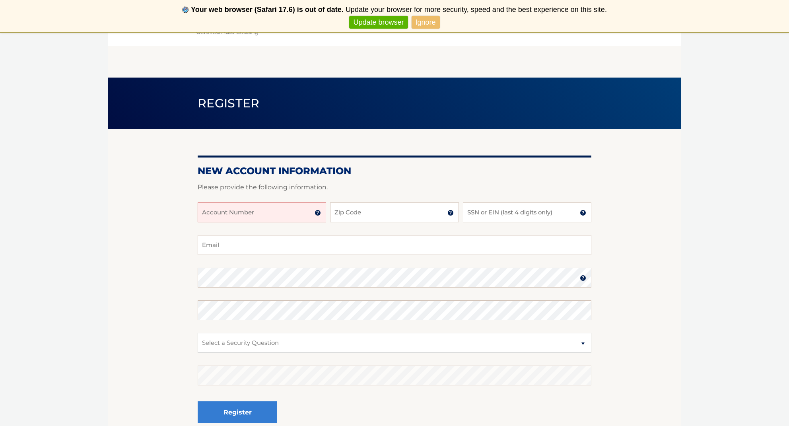
click at [311, 212] on input "Account Number" at bounding box center [262, 212] width 128 height 20
click at [320, 215] on img at bounding box center [318, 213] width 6 height 6
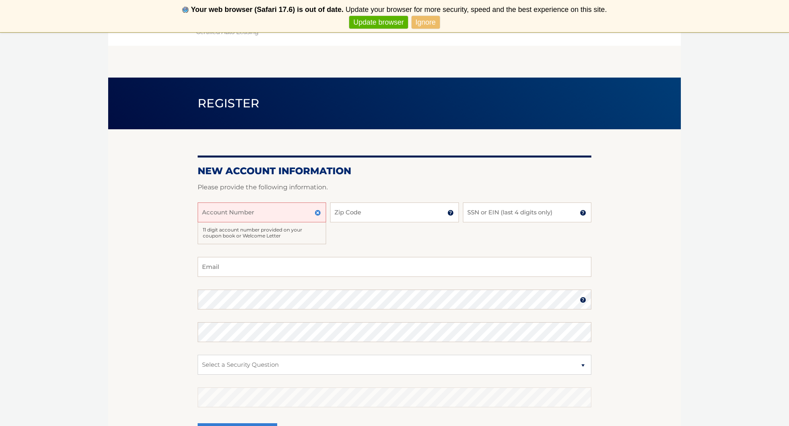
click at [290, 210] on input "Account Number" at bounding box center [262, 212] width 128 height 20
type input "44455972219"
type input "34997"
type input "8358"
click at [582, 214] on img at bounding box center [583, 213] width 6 height 6
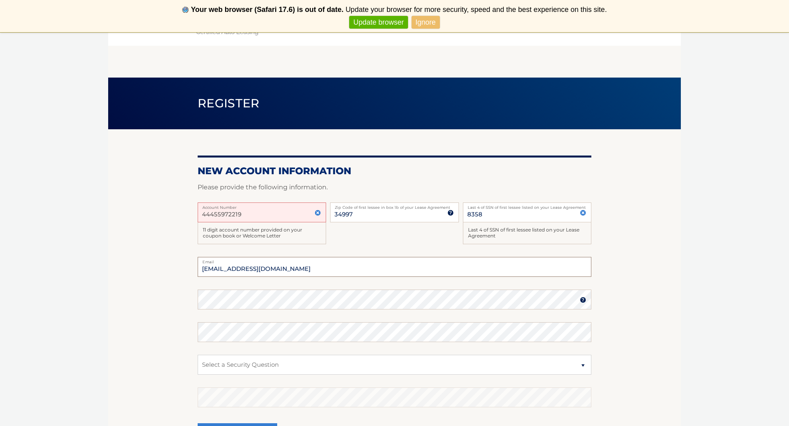
type input "mcestaro172@gmail.com"
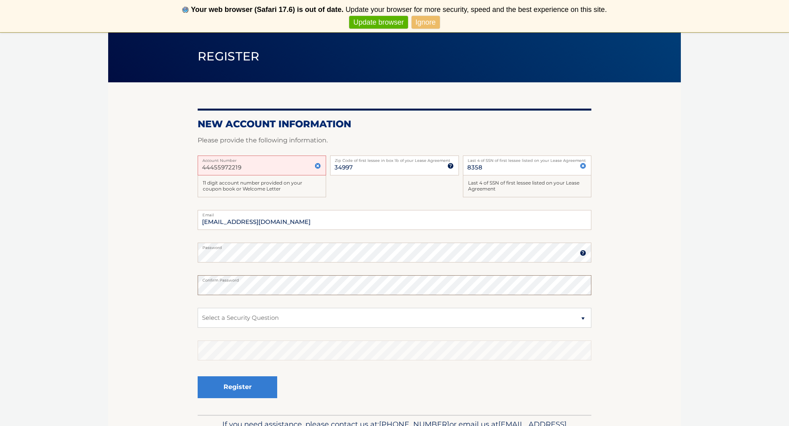
scroll to position [63, 0]
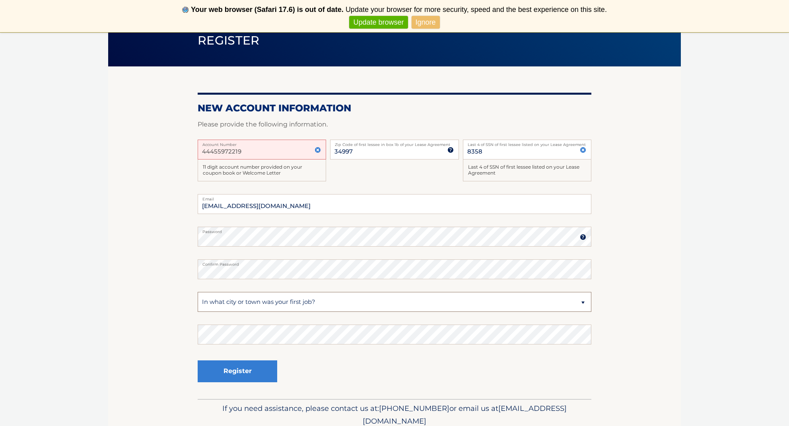
select select "3"
click at [260, 375] on button "Register" at bounding box center [238, 371] width 80 height 22
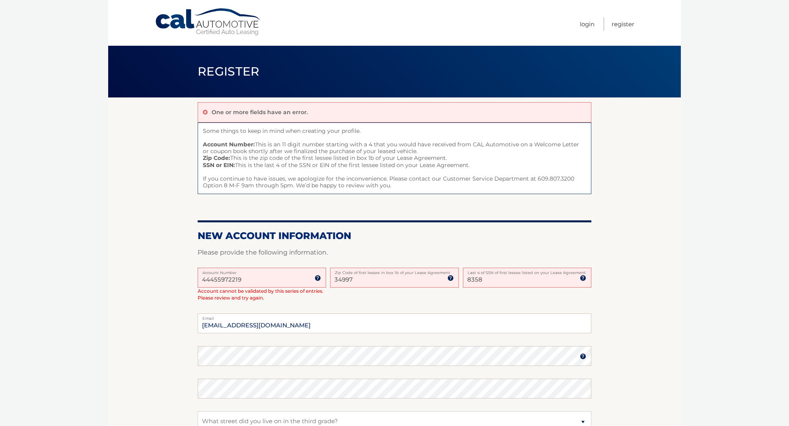
click at [242, 280] on input "44455972219" at bounding box center [262, 278] width 128 height 20
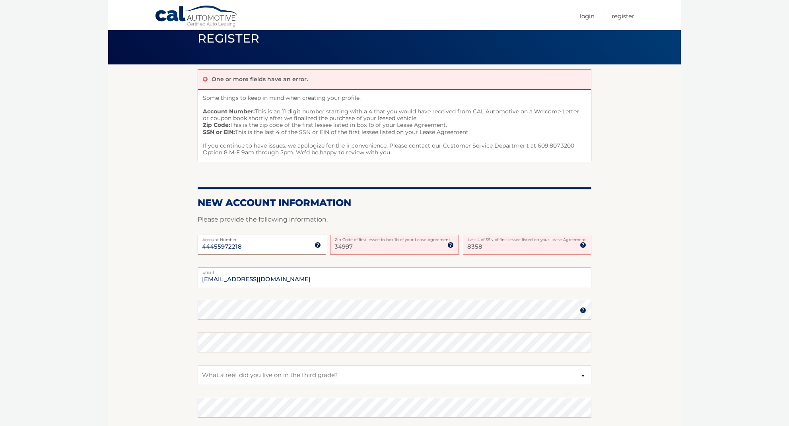
scroll to position [42, 0]
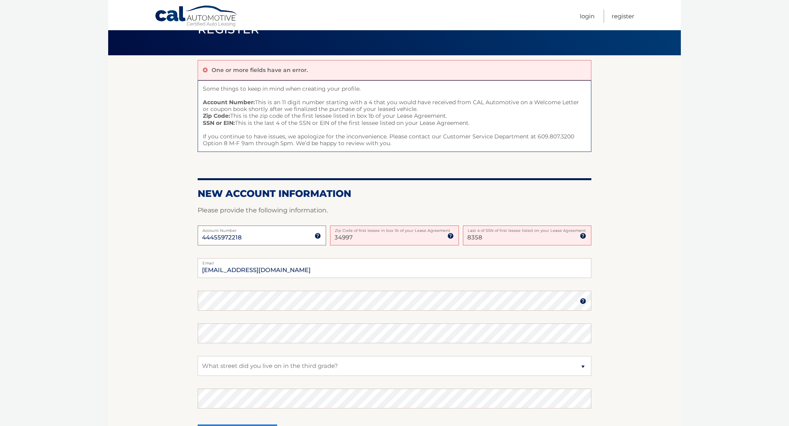
type input "44455972218"
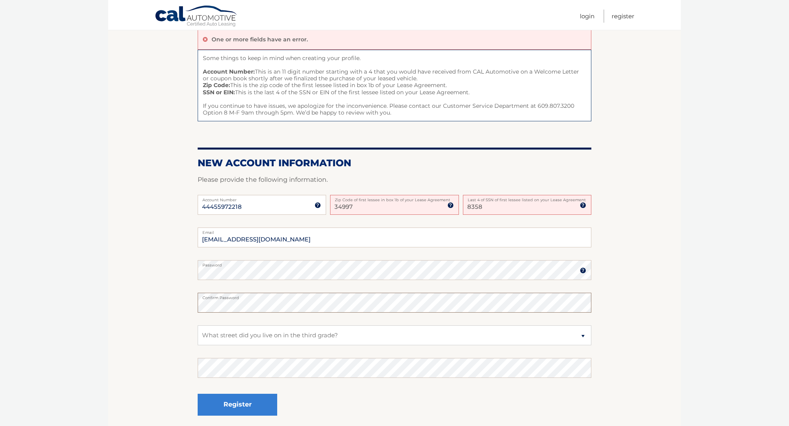
scroll to position [74, 0]
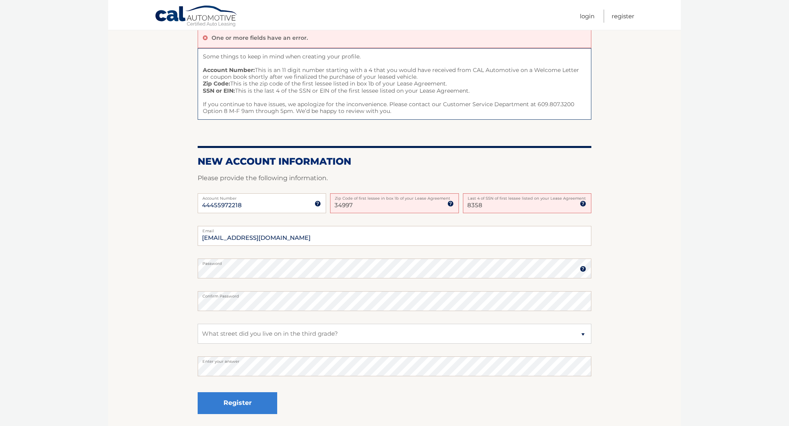
click at [449, 204] on img at bounding box center [450, 203] width 6 height 6
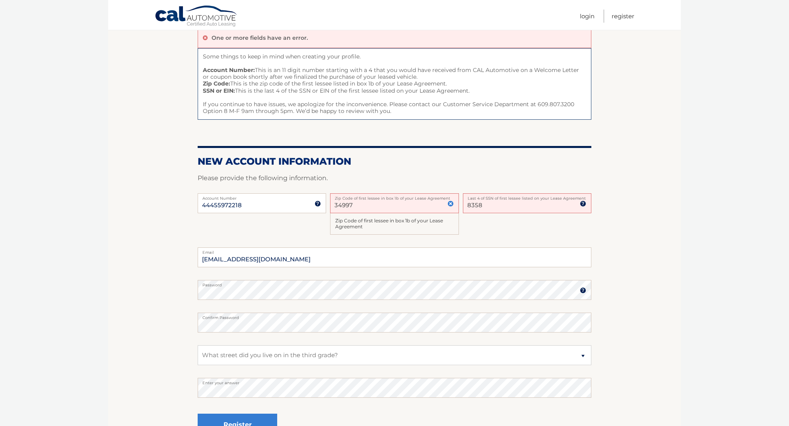
click at [406, 220] on div "Zip Code of first lessee in box 1b of your Lease Agreement" at bounding box center [394, 224] width 128 height 22
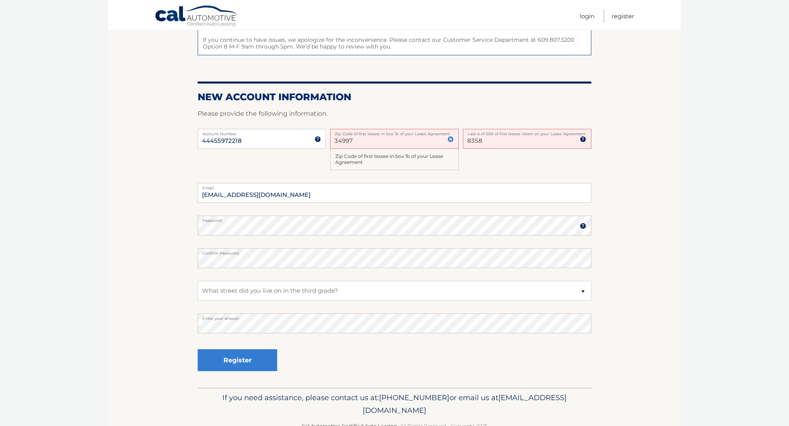
scroll to position [150, 0]
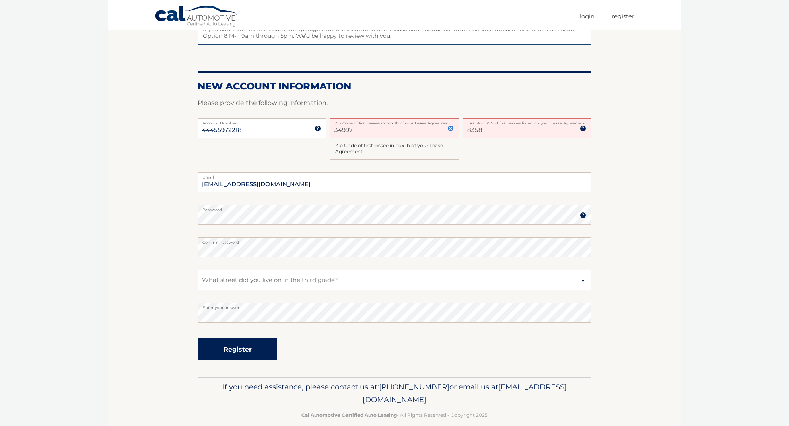
click at [248, 342] on button "Register" at bounding box center [238, 349] width 80 height 22
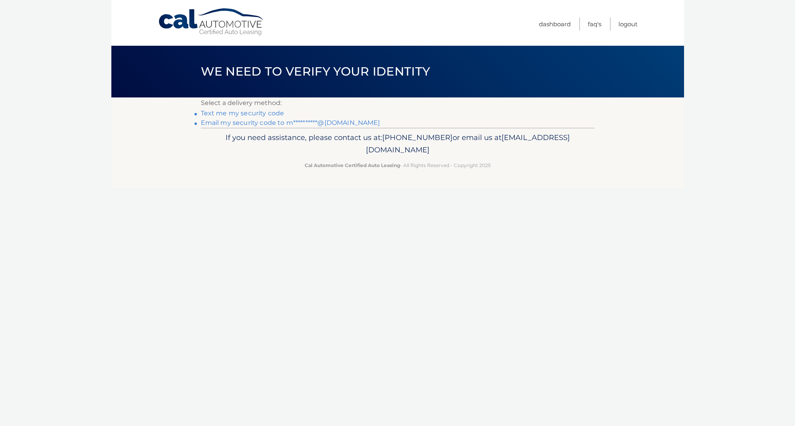
click at [255, 114] on link "Text me my security code" at bounding box center [243, 113] width 84 height 8
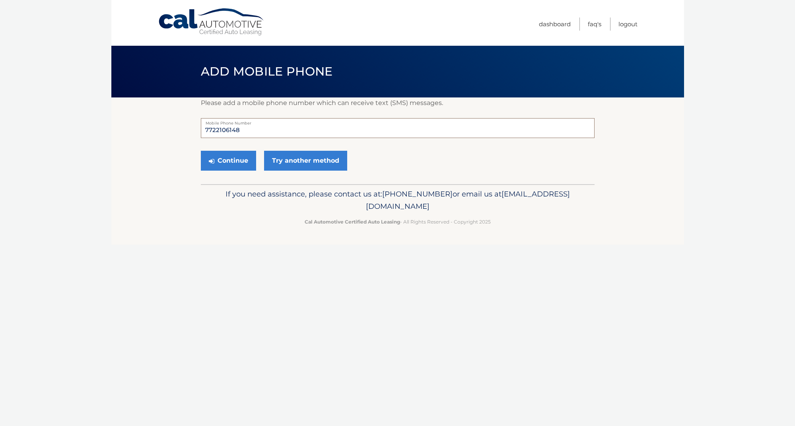
drag, startPoint x: 248, startPoint y: 128, endPoint x: 200, endPoint y: 127, distance: 47.3
click at [201, 127] on input "7722106148" at bounding box center [398, 128] width 394 height 20
type input "9149544274"
click at [229, 165] on button "Continue" at bounding box center [228, 161] width 55 height 20
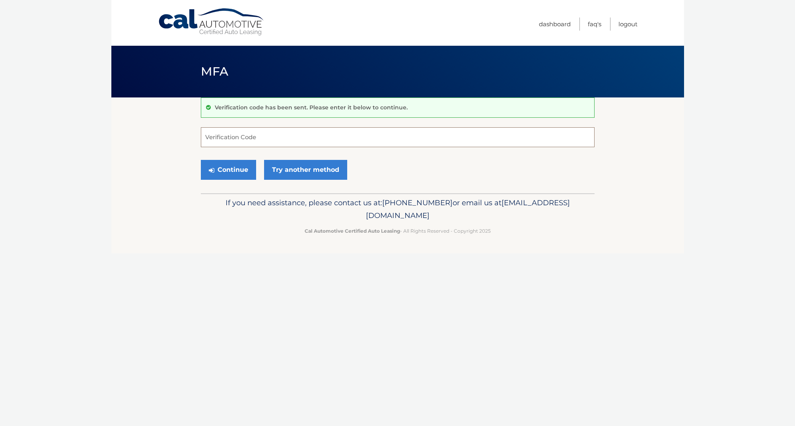
click at [235, 139] on input "Verification Code" at bounding box center [398, 137] width 394 height 20
type input "746303"
click at [241, 171] on button "Continue" at bounding box center [228, 170] width 55 height 20
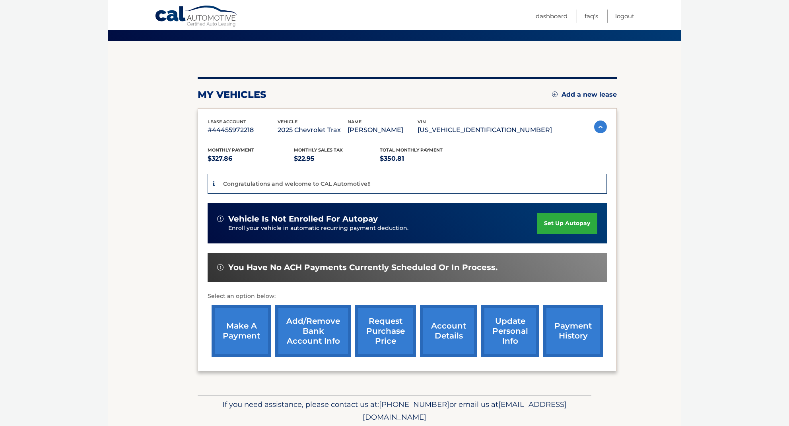
scroll to position [61, 0]
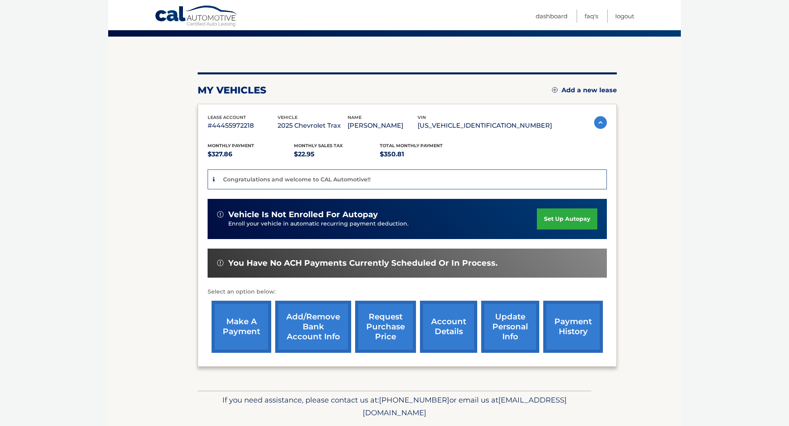
click at [556, 222] on link "set up autopay" at bounding box center [567, 218] width 60 height 21
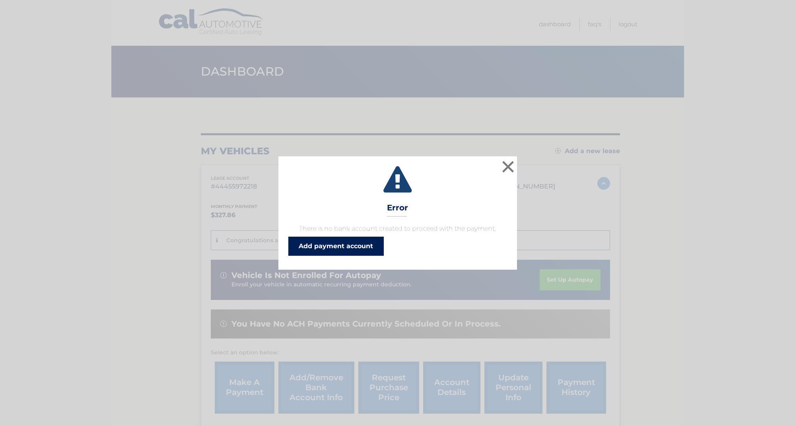
click at [359, 249] on link "Add payment account" at bounding box center [335, 246] width 95 height 19
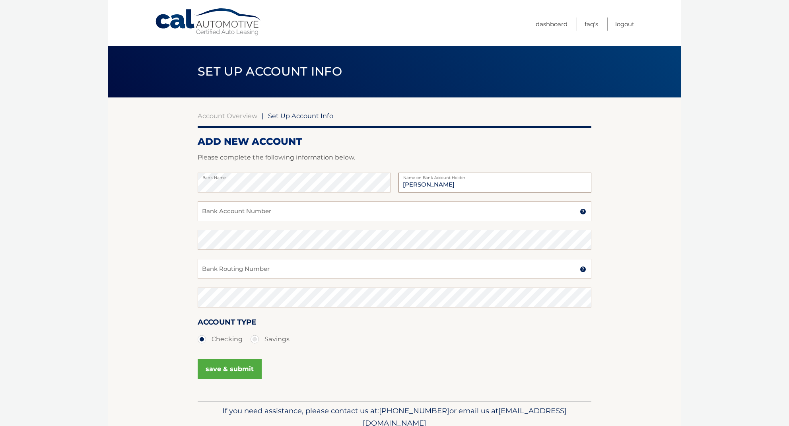
type input "Mark Cestaro"
click at [284, 212] on input "Bank Account Number" at bounding box center [395, 211] width 394 height 20
type input "3870260727"
click at [311, 266] on input "Bank Routing Number" at bounding box center [395, 269] width 394 height 20
type input "021000021"
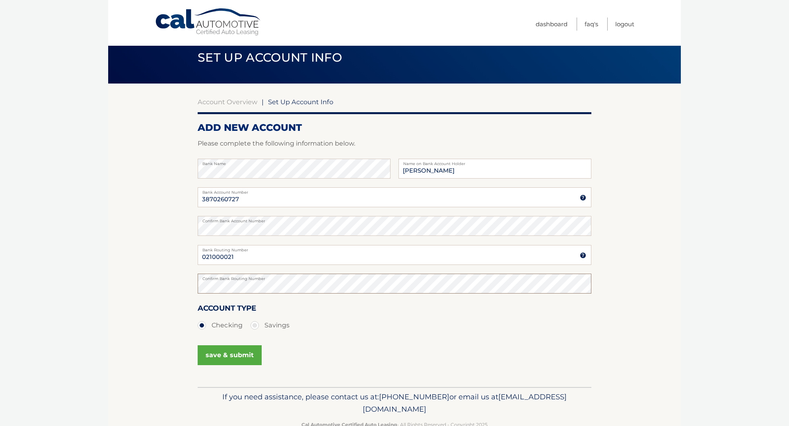
scroll to position [15, 0]
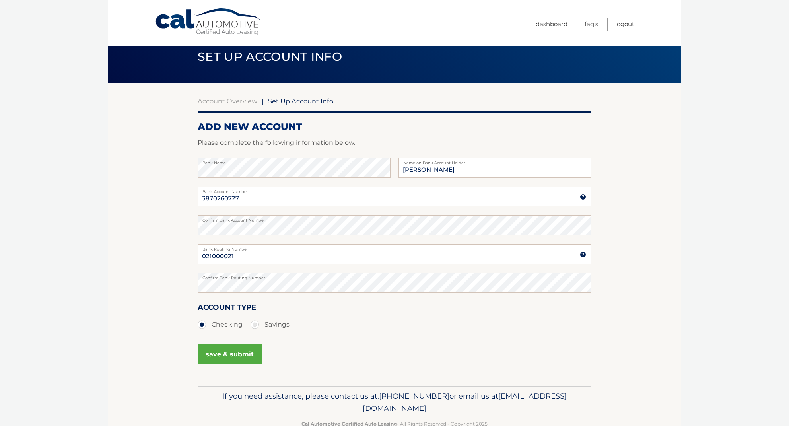
click at [228, 354] on button "save & submit" at bounding box center [230, 354] width 64 height 20
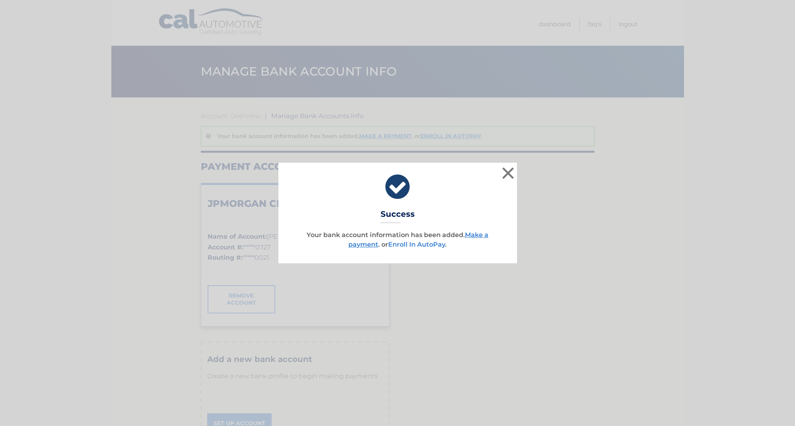
click at [428, 245] on link "Enroll In AutoPay" at bounding box center [416, 245] width 57 height 8
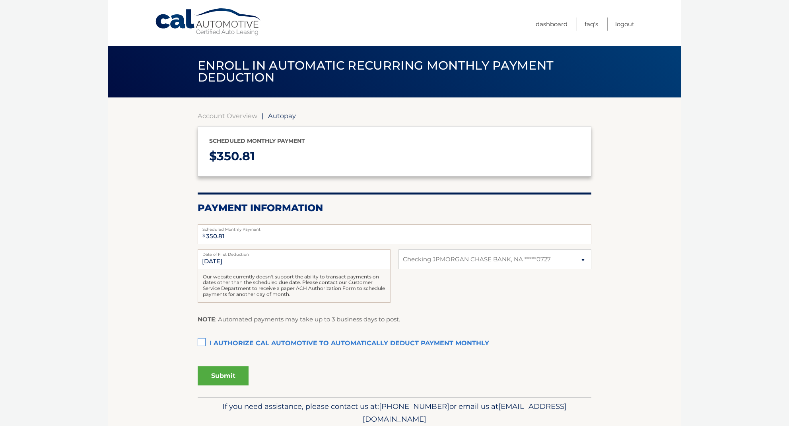
select select "MDUyYmRmMWMtYTU4NC00NDI0LWI0OWUtYTJmZGJlYmY4MDI2"
click at [206, 340] on label "I authorize cal automotive to automatically deduct payment monthly This checkbo…" at bounding box center [395, 344] width 394 height 16
click at [0, 0] on input "I authorize cal automotive to automatically deduct payment monthly This checkbo…" at bounding box center [0, 0] width 0 height 0
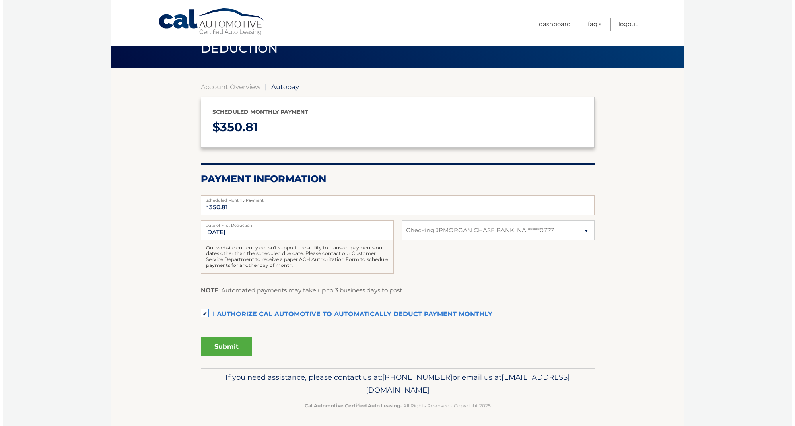
scroll to position [29, 0]
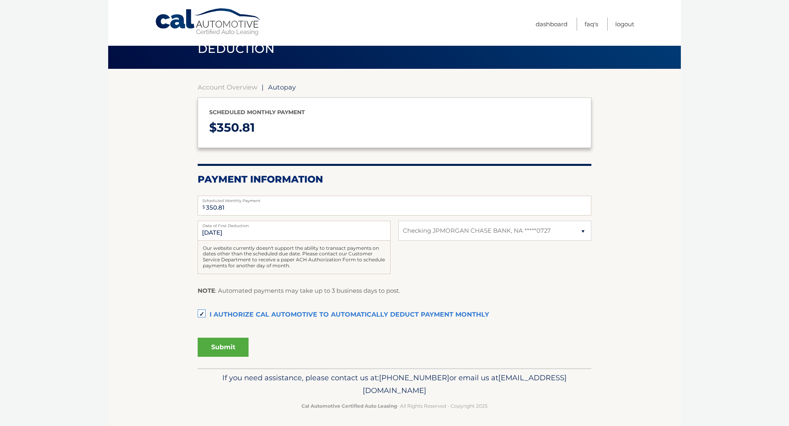
click at [229, 349] on button "Submit" at bounding box center [223, 347] width 51 height 19
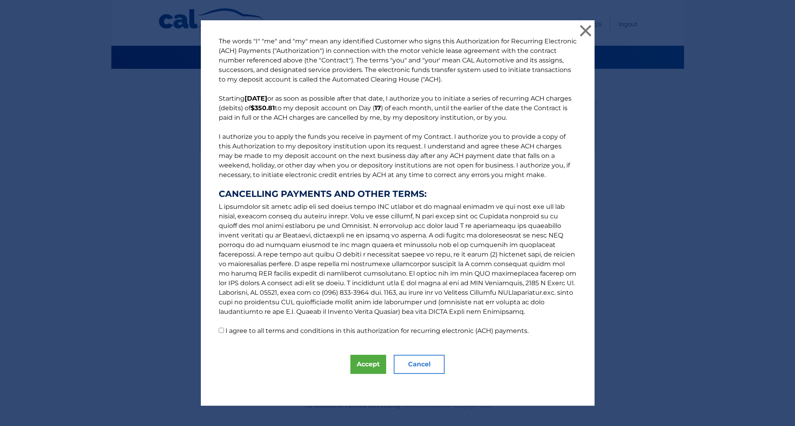
click at [220, 332] on input "I agree to all terms and conditions in this authorization for recurring electro…" at bounding box center [221, 330] width 5 height 5
checkbox input "true"
click at [371, 367] on button "Accept" at bounding box center [368, 364] width 36 height 19
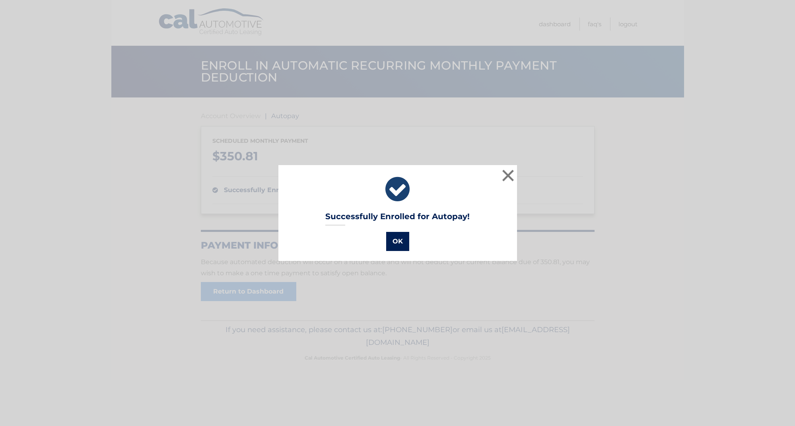
click at [398, 245] on button "OK" at bounding box center [397, 241] width 23 height 19
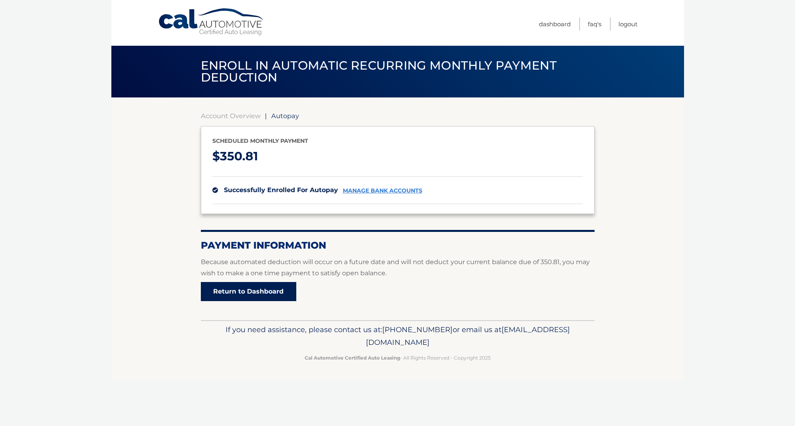
click at [244, 292] on link "Return to Dashboard" at bounding box center [248, 291] width 95 height 19
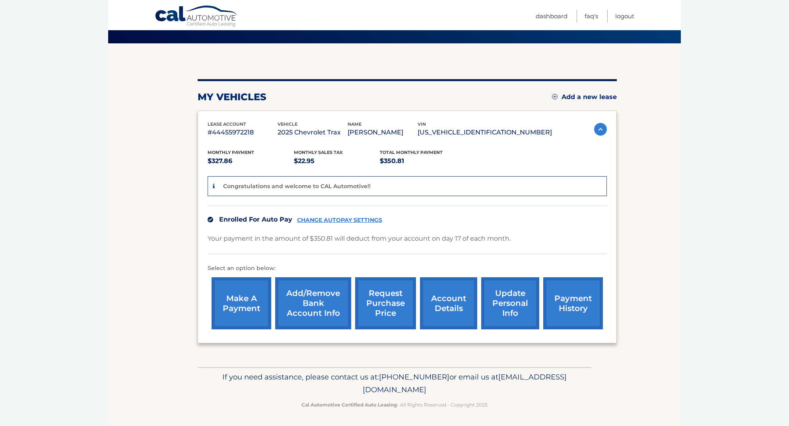
scroll to position [54, 0]
click at [506, 305] on link "update personal info" at bounding box center [510, 304] width 58 height 52
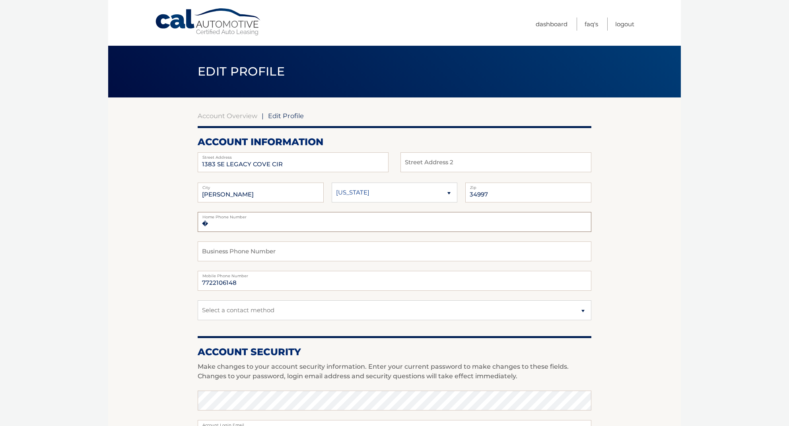
click at [253, 227] on input "�" at bounding box center [395, 222] width 394 height 20
type input "�7722106148"
drag, startPoint x: 245, startPoint y: 284, endPoint x: 201, endPoint y: 281, distance: 43.8
click at [201, 281] on input "7722106148" at bounding box center [395, 281] width 394 height 20
type input "9149544274"
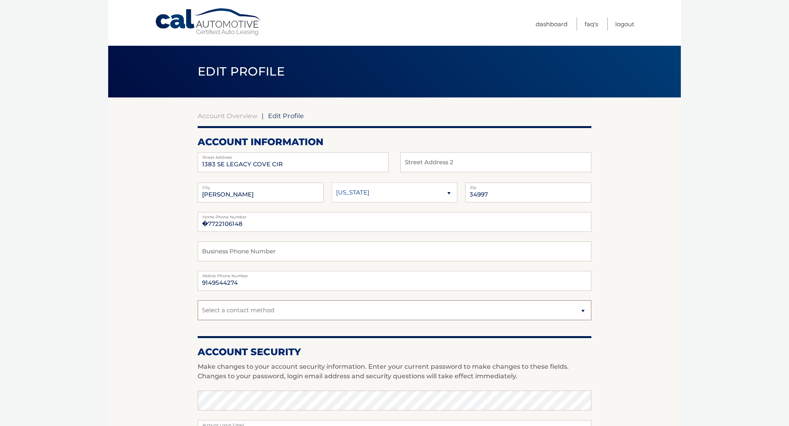
select select "1"
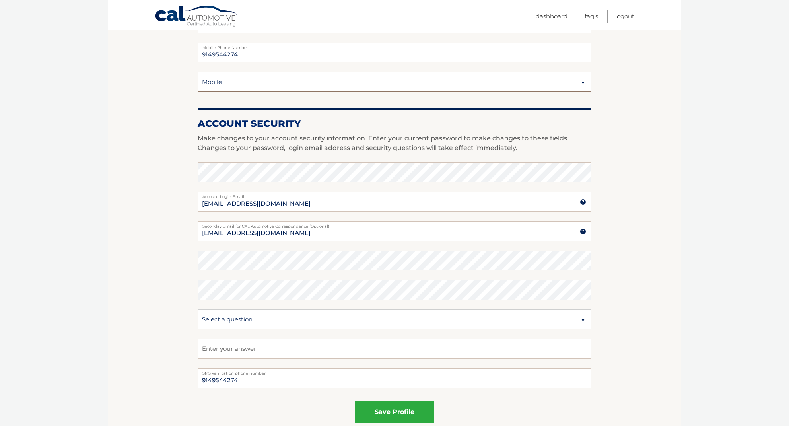
scroll to position [236, 0]
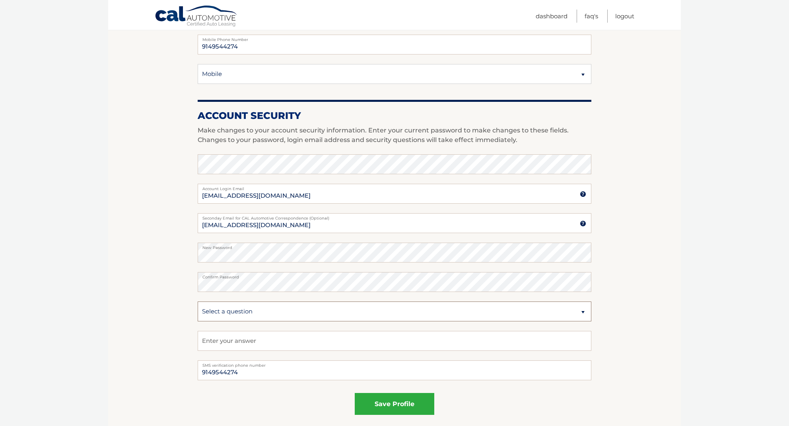
select select "3"
click at [217, 343] on input "text" at bounding box center [395, 341] width 394 height 20
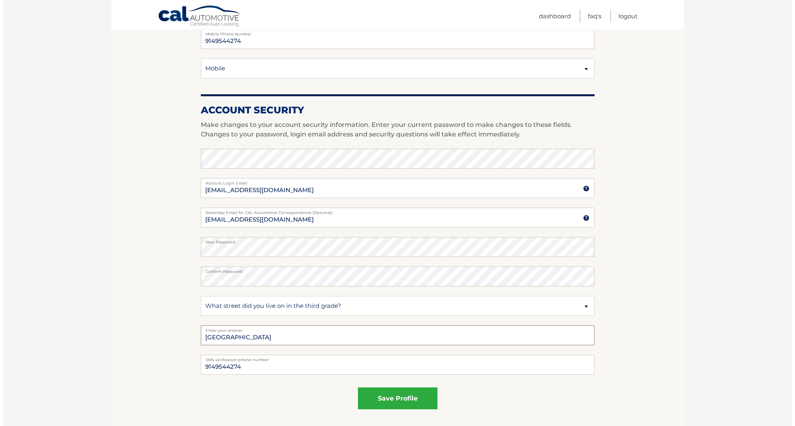
scroll to position [257, 0]
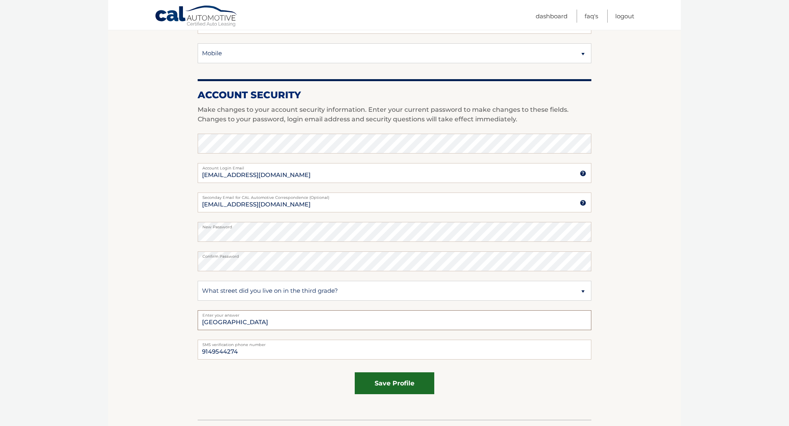
type input "Hillview Drive"
click at [363, 384] on button "save profile" at bounding box center [395, 383] width 80 height 22
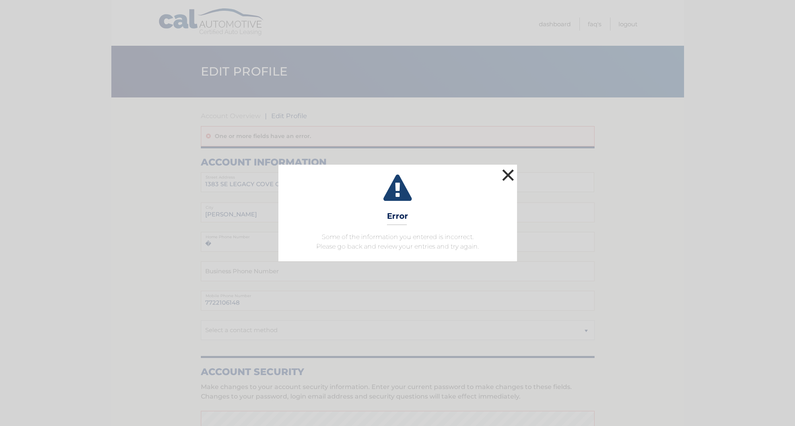
click at [509, 177] on button "×" at bounding box center [508, 175] width 16 height 16
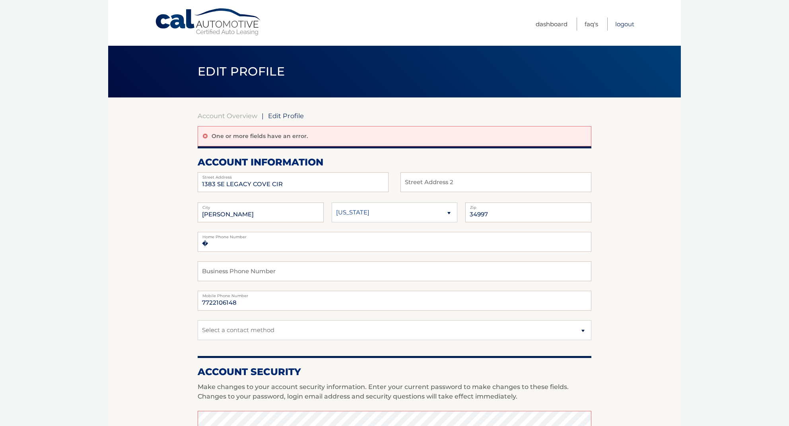
click at [626, 25] on link "Logout" at bounding box center [624, 23] width 19 height 13
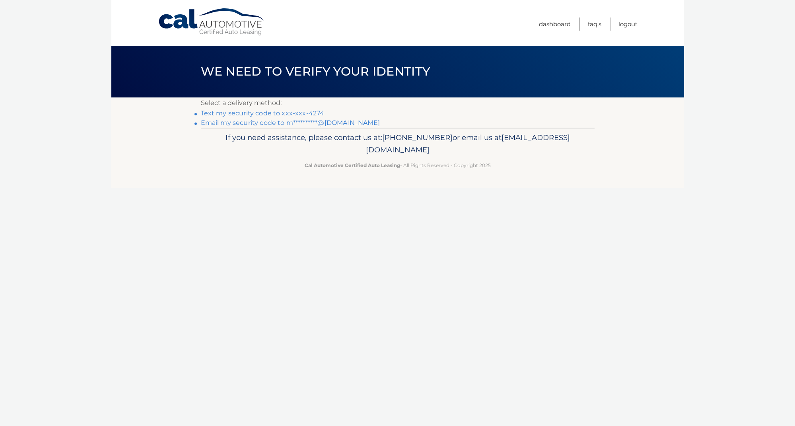
click at [246, 115] on link "Text my security code to xxx-xxx-4274" at bounding box center [263, 113] width 124 height 8
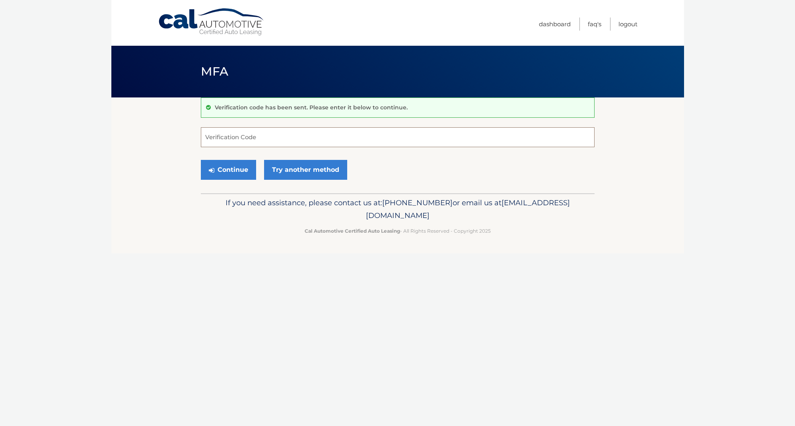
click at [245, 137] on input "Verification Code" at bounding box center [398, 137] width 394 height 20
type input "299202"
click at [248, 168] on button "Continue" at bounding box center [228, 170] width 55 height 20
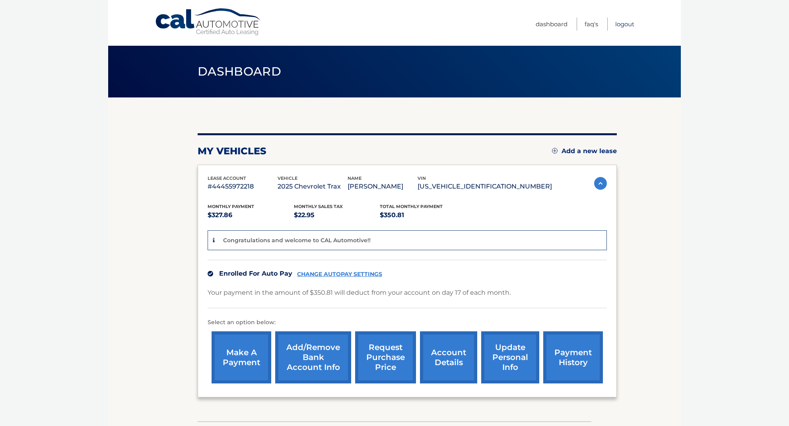
click at [626, 24] on link "Logout" at bounding box center [624, 23] width 19 height 13
